Goal: Task Accomplishment & Management: Complete application form

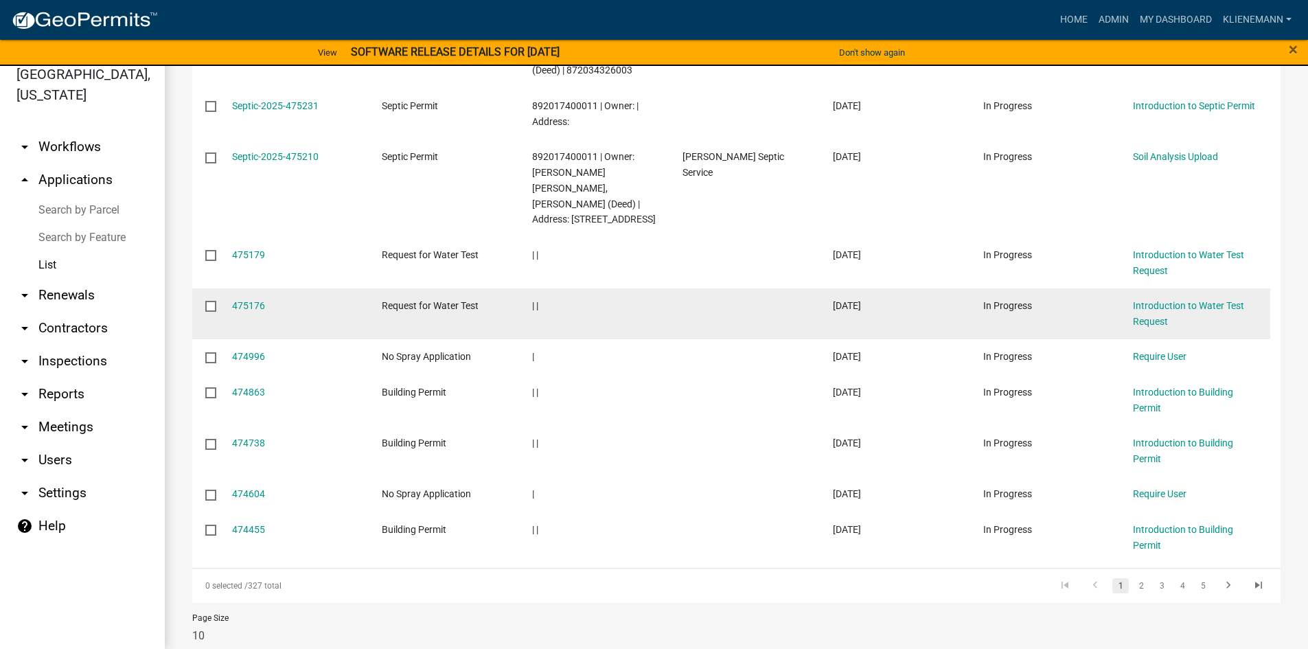
scroll to position [314, 0]
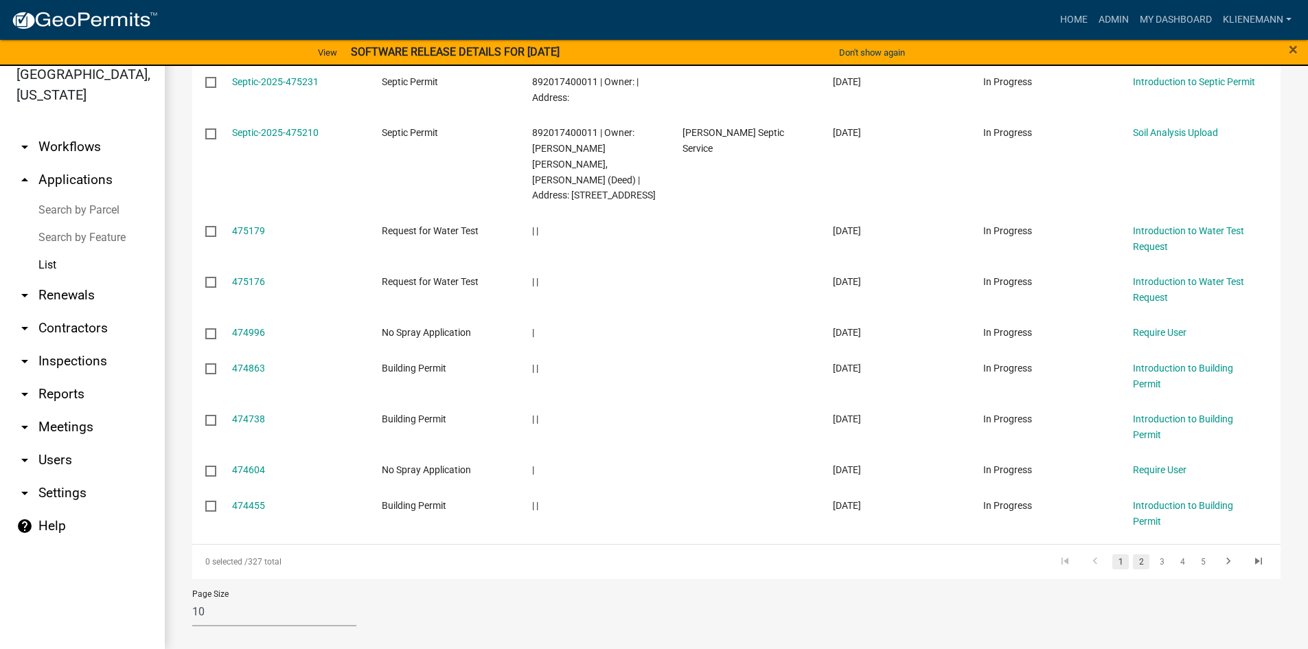
click at [1133, 554] on link "2" at bounding box center [1141, 561] width 16 height 15
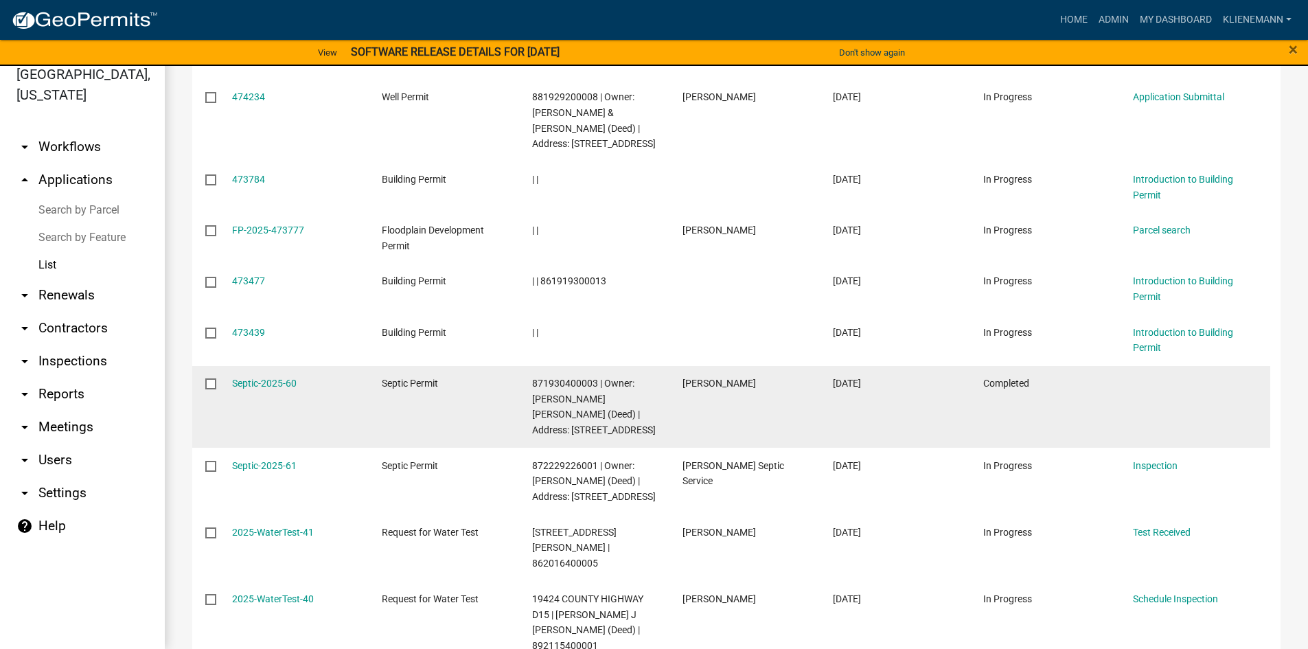
scroll to position [314, 0]
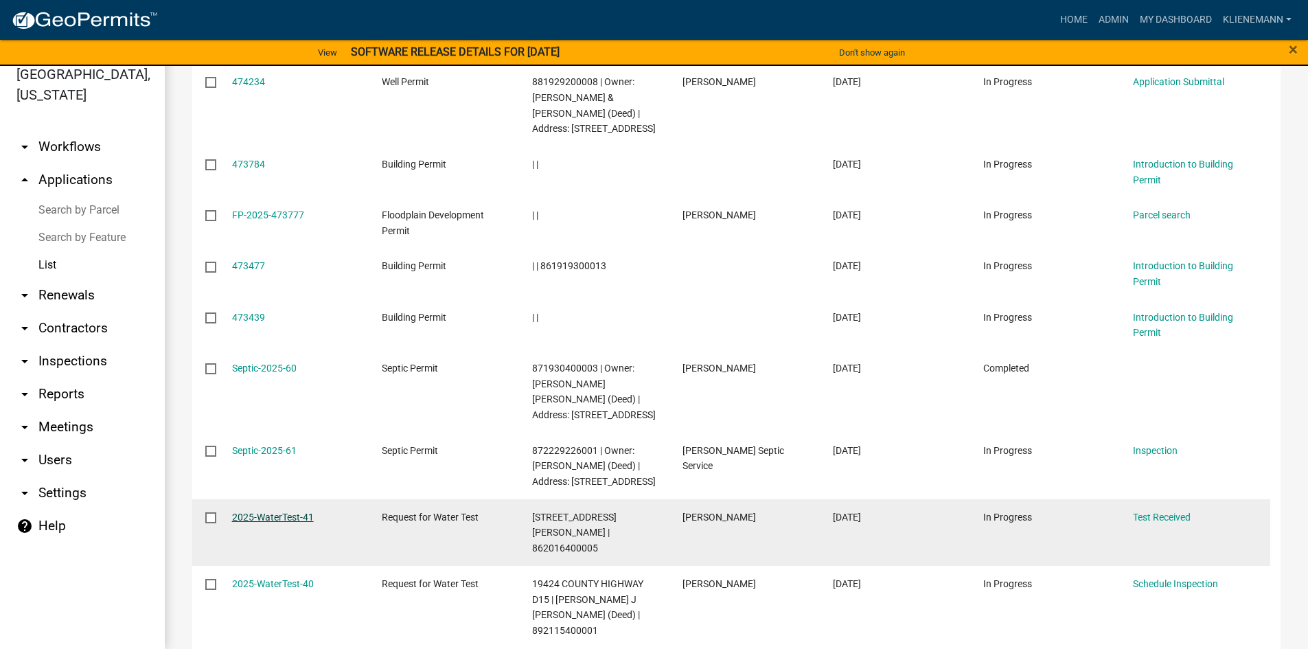
click at [288, 515] on link "2025-WaterTest-41" at bounding box center [273, 516] width 82 height 11
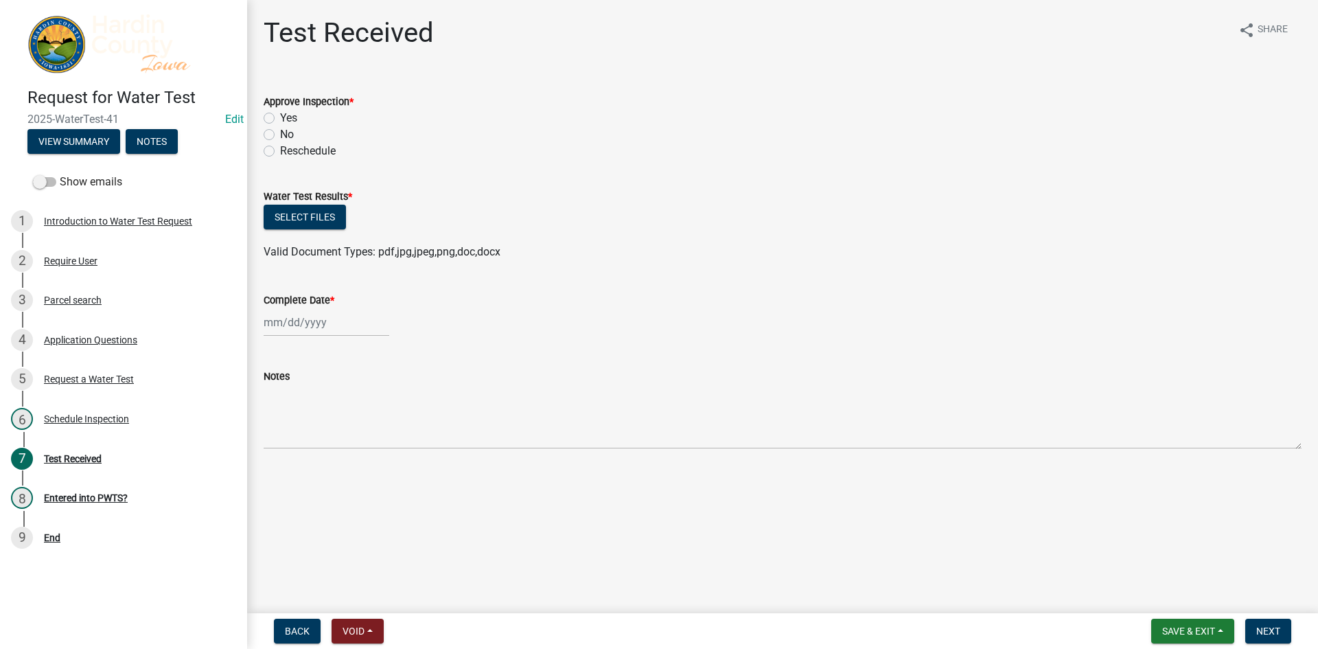
click at [290, 117] on label "Yes" at bounding box center [288, 118] width 17 height 16
click at [289, 117] on input "Yes" at bounding box center [284, 114] width 9 height 9
radio input "true"
click at [305, 209] on button "Select files" at bounding box center [305, 217] width 82 height 25
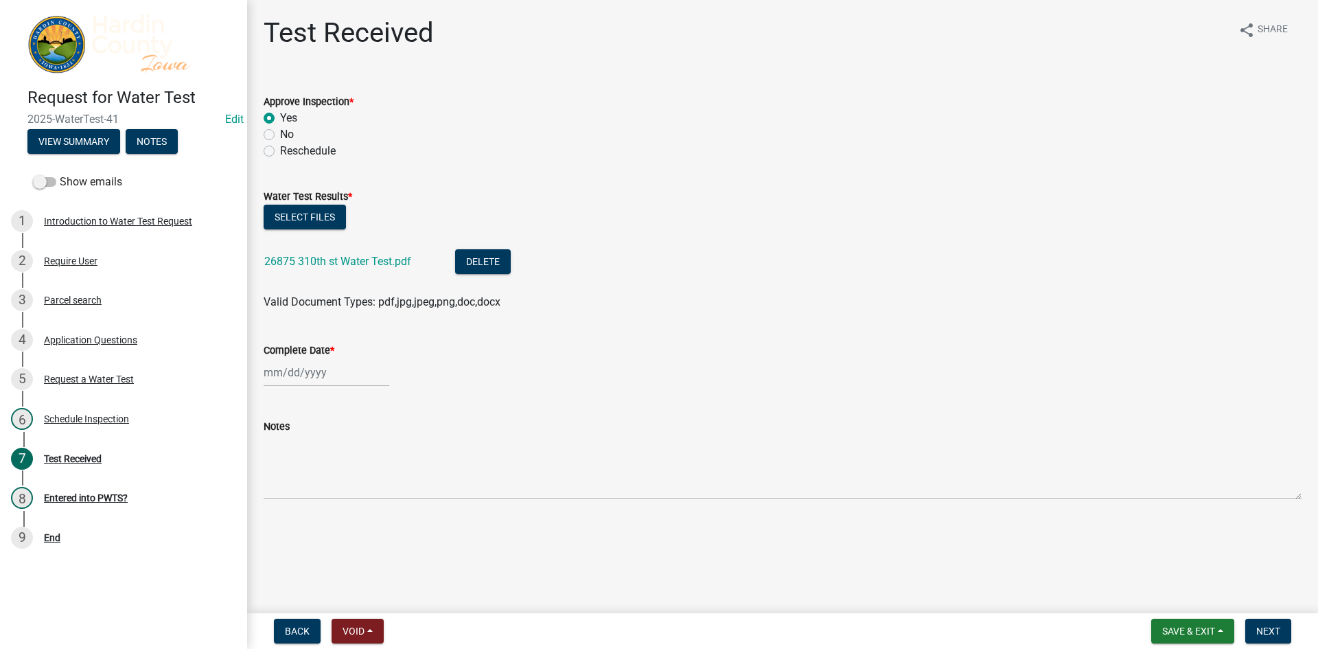
select select "9"
select select "2025"
click at [360, 367] on div "[PERSON_NAME] Feb Mar Apr [PERSON_NAME][DATE] Oct Nov [DATE] 1526 1527 1528 152…" at bounding box center [327, 372] width 126 height 28
click at [301, 467] on div "9" at bounding box center [299, 467] width 22 height 22
type input "[DATE]"
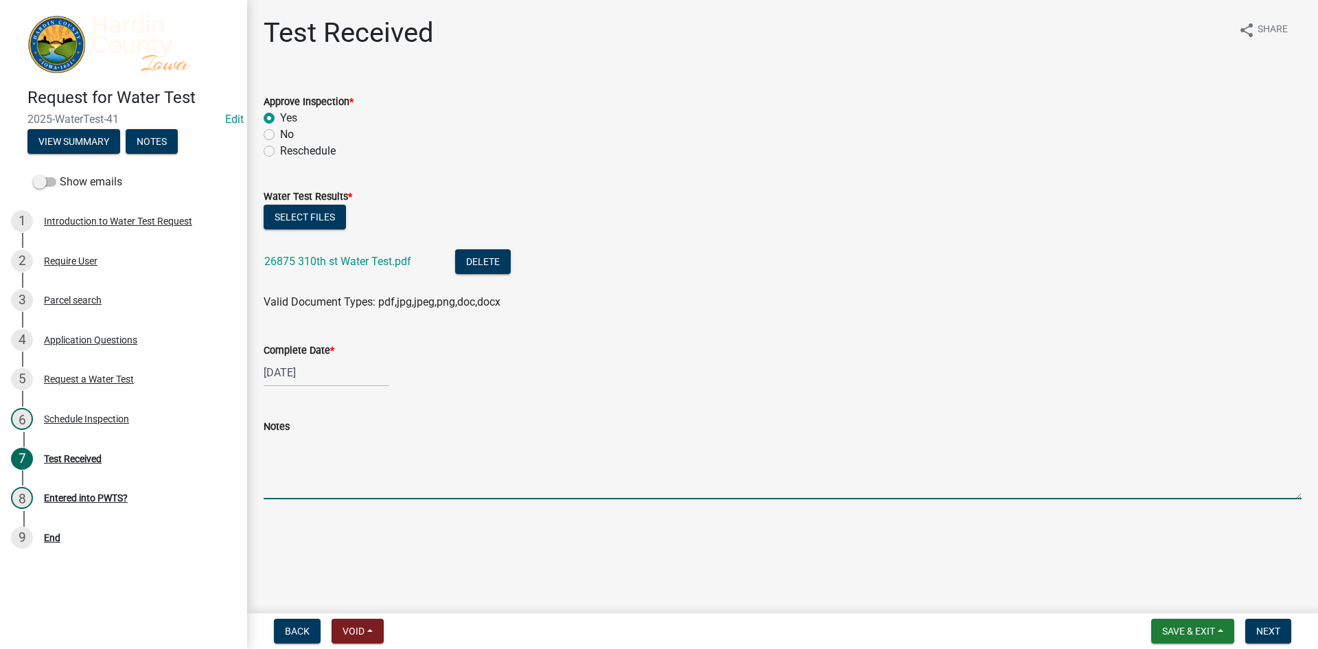
click at [925, 474] on textarea "Notes" at bounding box center [783, 466] width 1038 height 65
type textarea "Looks good!"
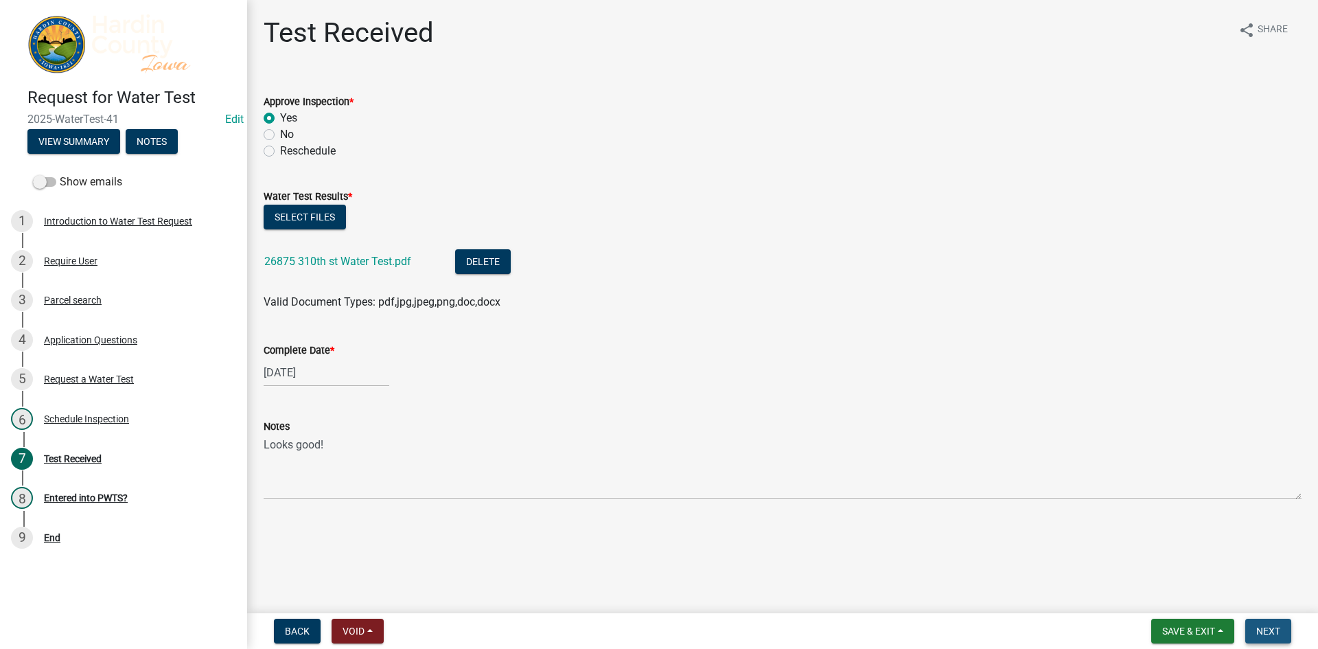
click at [1270, 621] on button "Next" at bounding box center [1268, 630] width 46 height 25
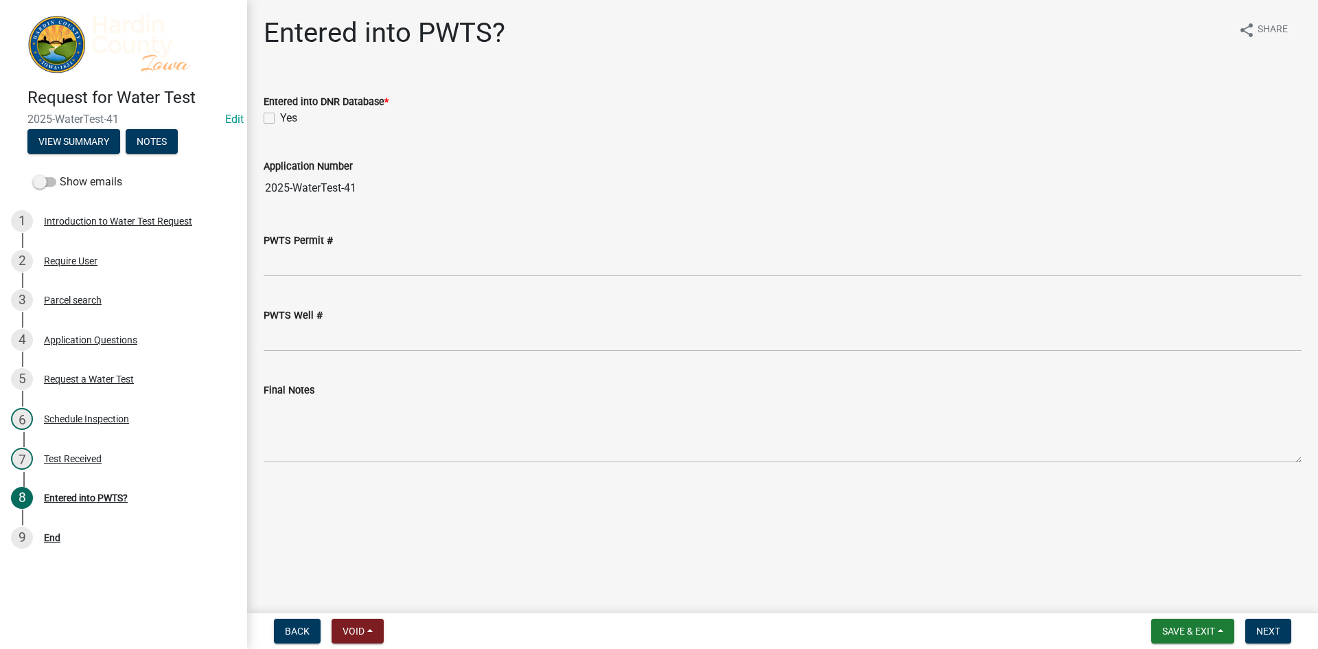
click at [280, 119] on label "Yes" at bounding box center [288, 118] width 17 height 16
click at [280, 119] on input "Yes" at bounding box center [284, 114] width 9 height 9
checkbox input "true"
click at [1257, 623] on button "Next" at bounding box center [1268, 630] width 46 height 25
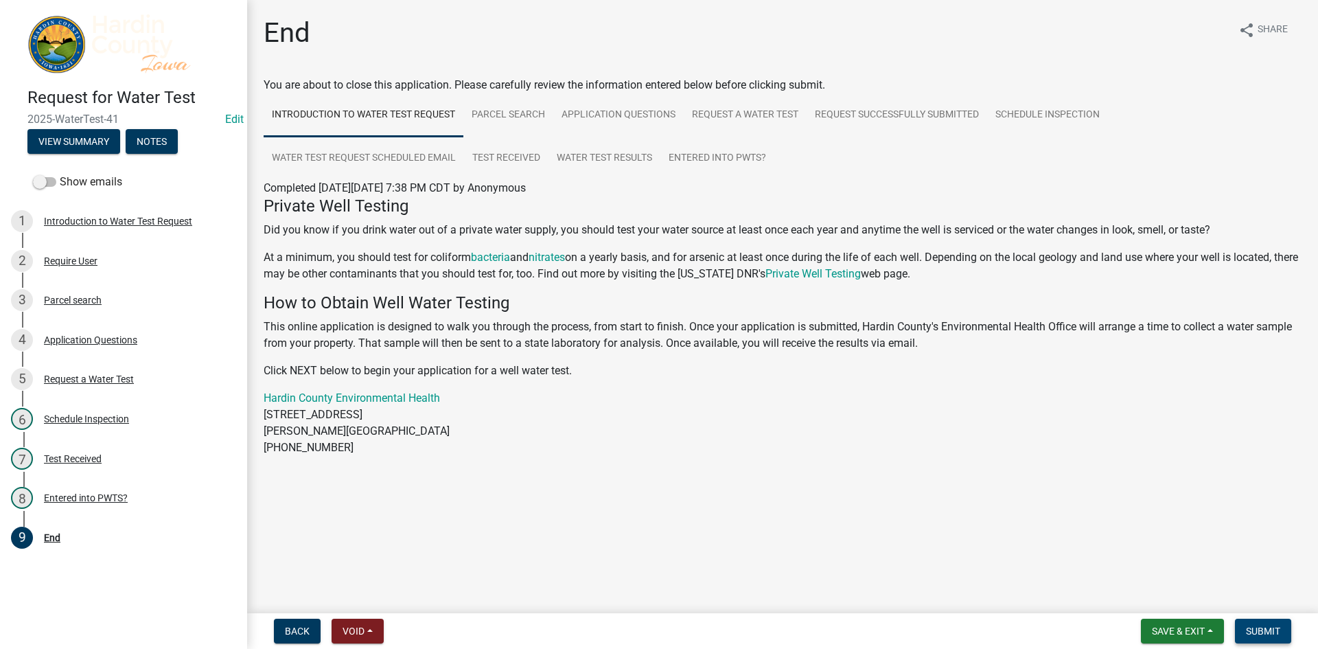
click at [1257, 623] on button "Submit" at bounding box center [1263, 630] width 56 height 25
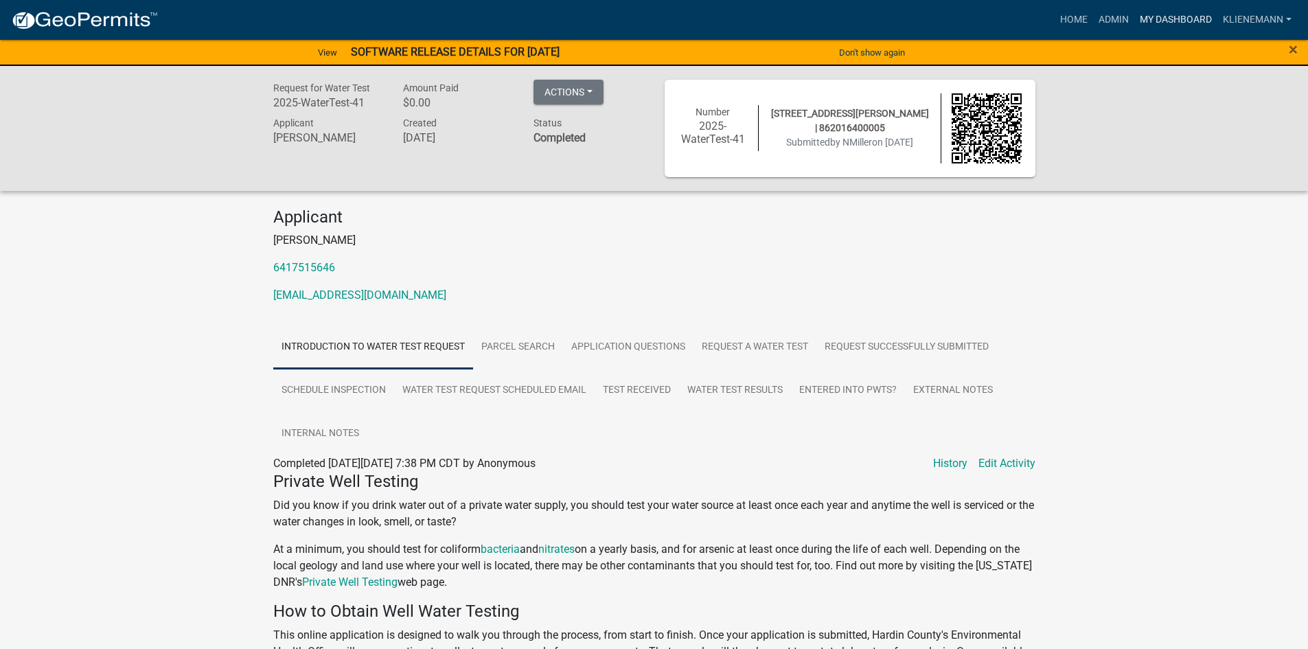
click at [1157, 10] on link "My Dashboard" at bounding box center [1175, 20] width 83 height 26
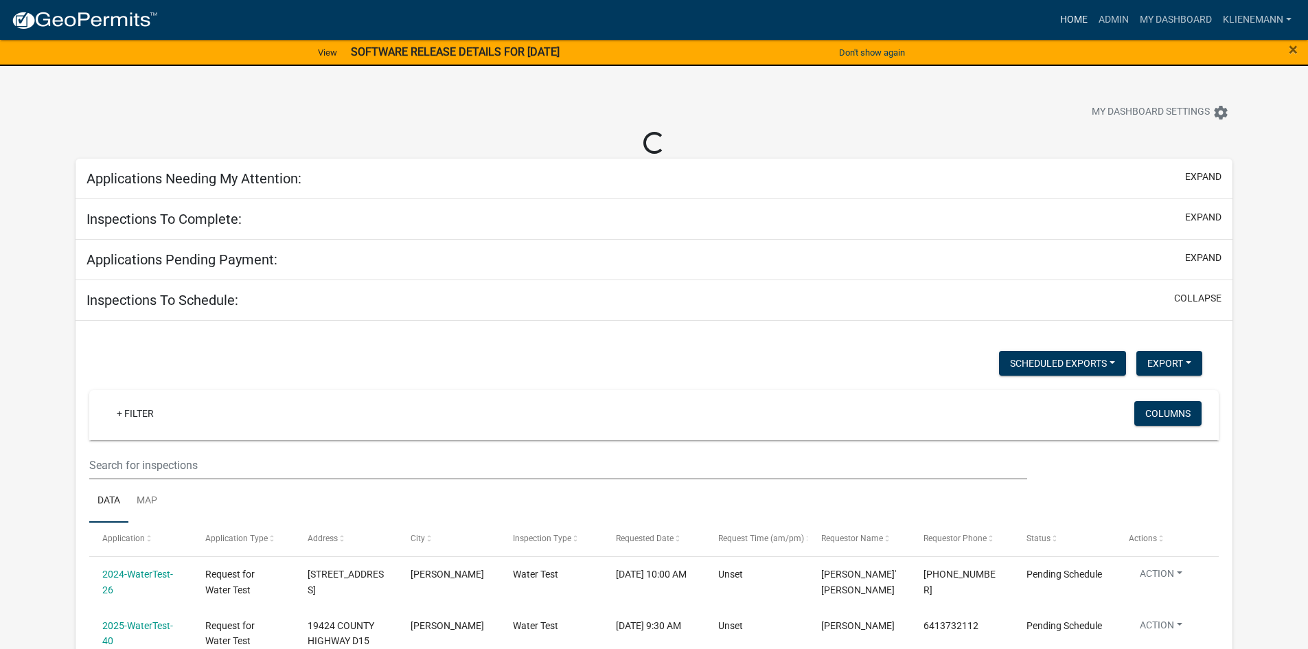
click at [1076, 21] on link "Home" at bounding box center [1073, 20] width 38 height 26
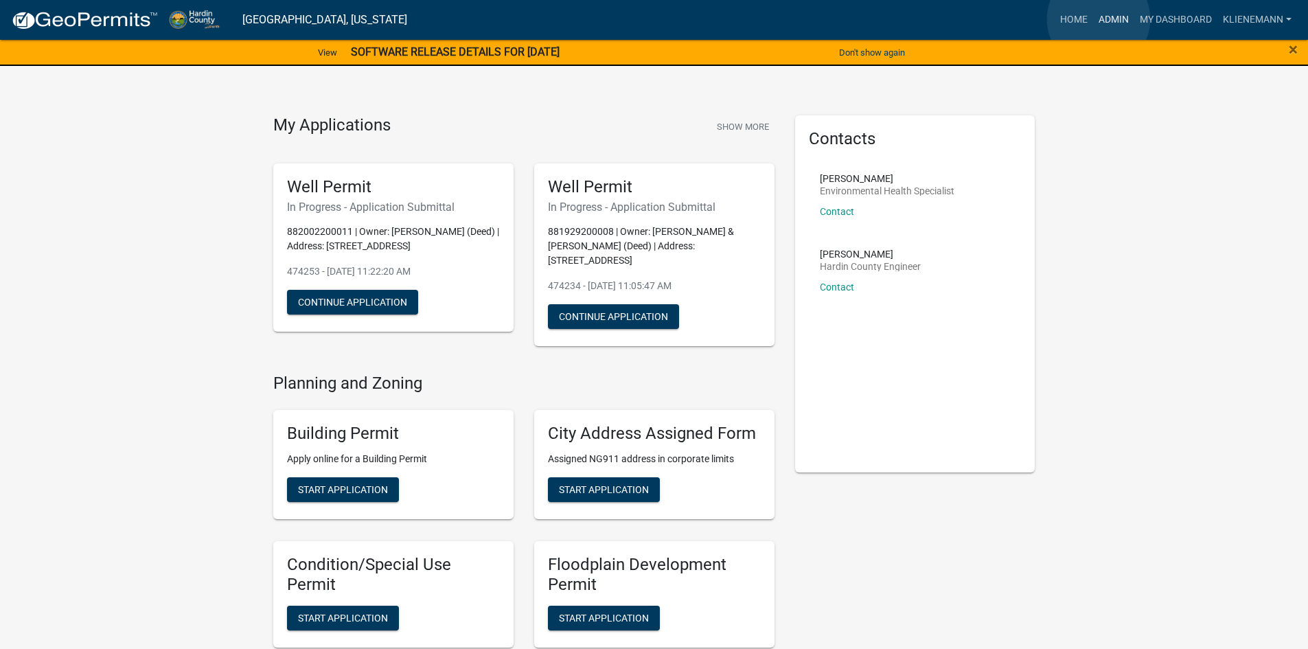
click at [1098, 19] on link "Admin" at bounding box center [1113, 20] width 41 height 26
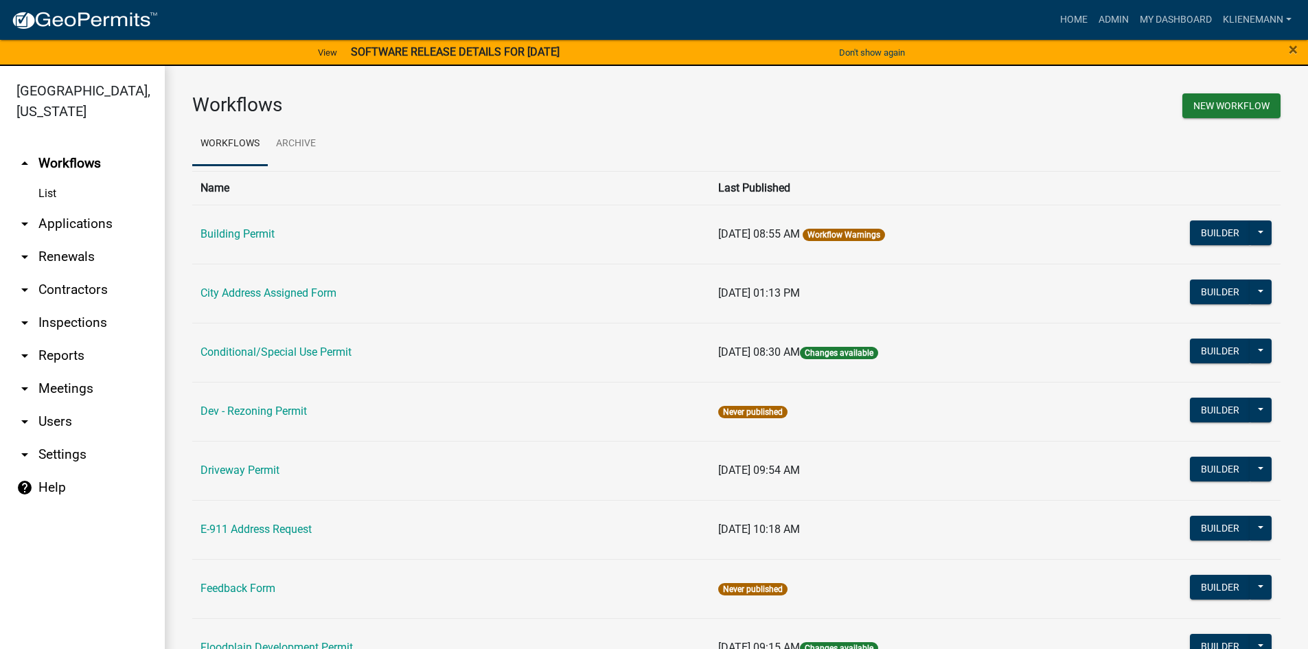
click at [86, 207] on link "arrow_drop_down Applications" at bounding box center [82, 223] width 165 height 33
